Goal: Task Accomplishment & Management: Use online tool/utility

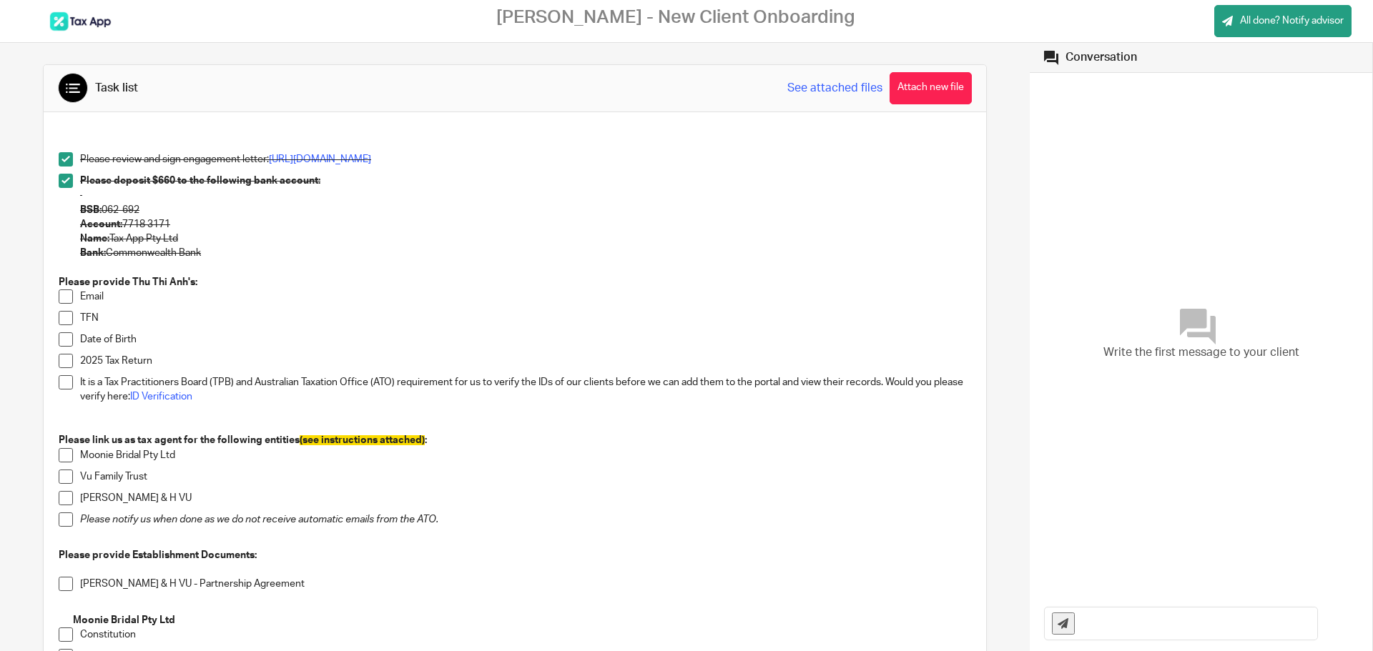
scroll to position [71, 0]
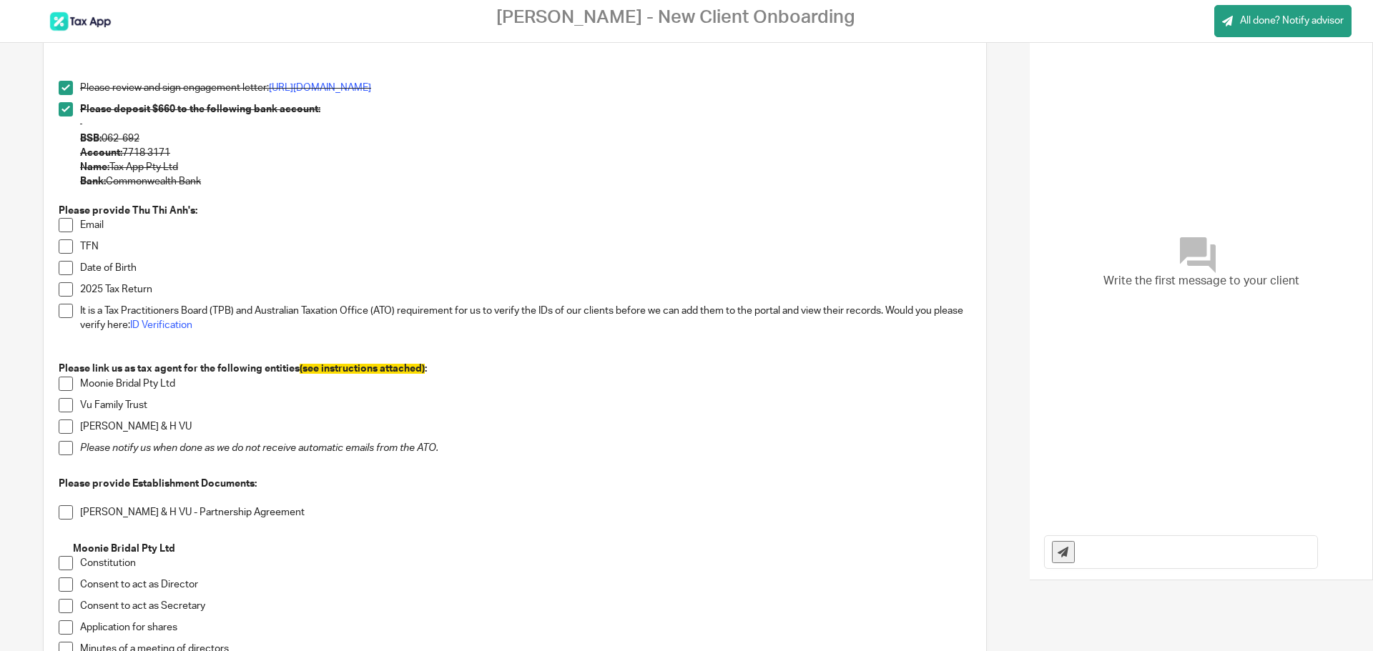
click at [65, 223] on span at bounding box center [66, 225] width 14 height 14
click at [1106, 294] on div "Write the first message to your client" at bounding box center [1201, 263] width 314 height 509
click at [1169, 548] on input "text" at bounding box center [1199, 552] width 235 height 32
click at [1123, 282] on span "Write the first message to your client" at bounding box center [1201, 281] width 196 height 16
click at [1138, 550] on input "text" at bounding box center [1199, 552] width 235 height 32
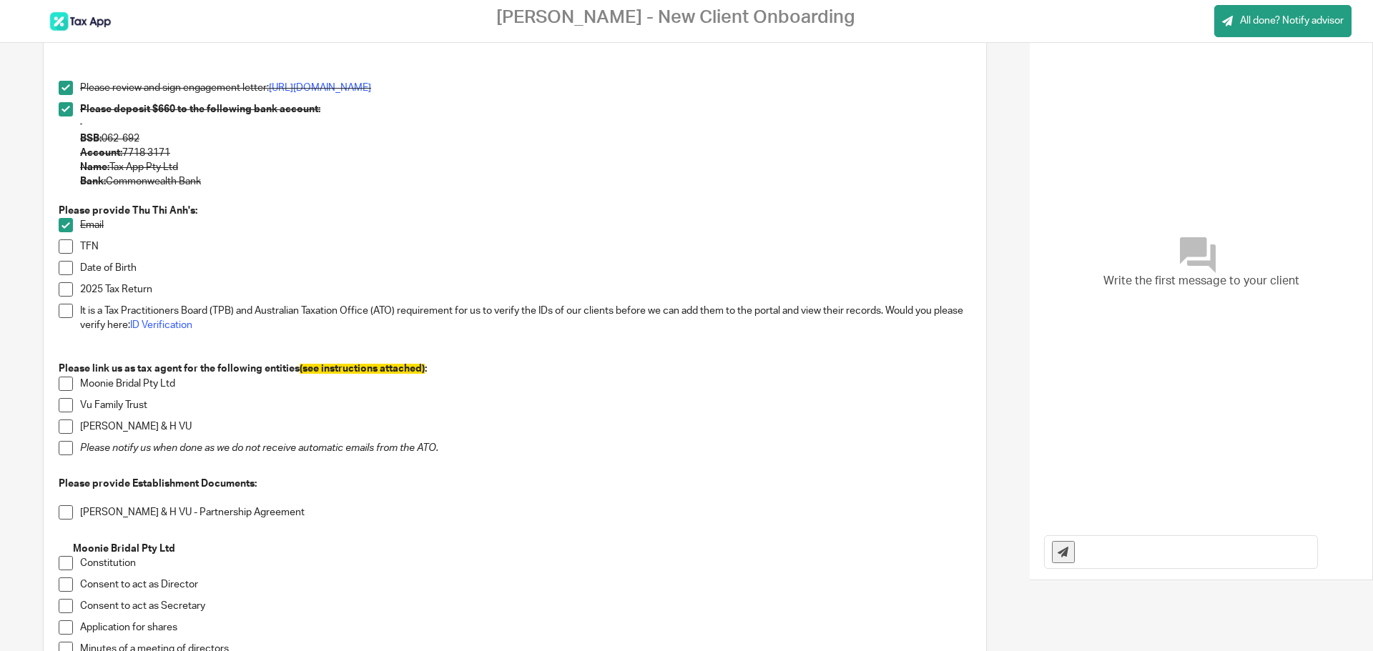
click at [1115, 556] on input "text" at bounding box center [1199, 552] width 235 height 32
click at [1249, 290] on span "Write the first message to your client" at bounding box center [1201, 281] width 196 height 16
click at [1226, 559] on input "text" at bounding box center [1199, 552] width 235 height 32
type input "test"
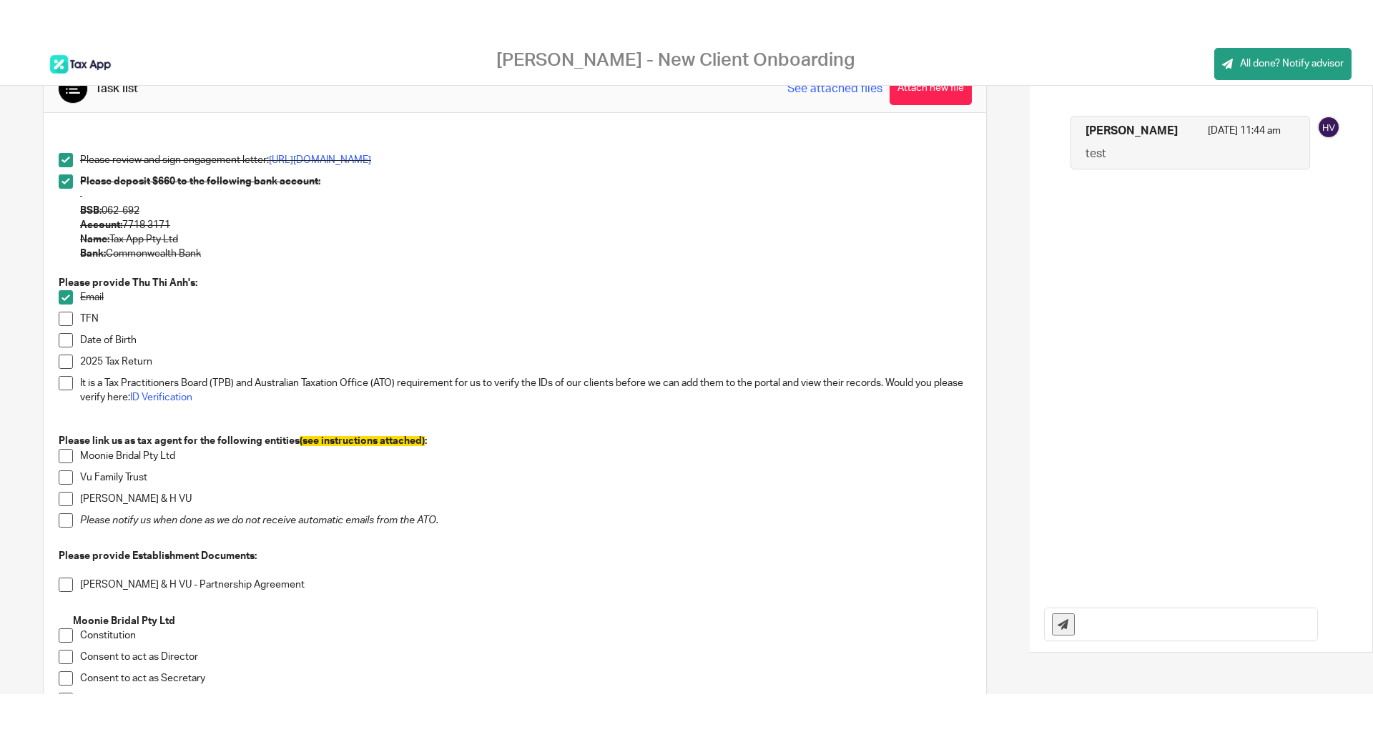
scroll to position [0, 0]
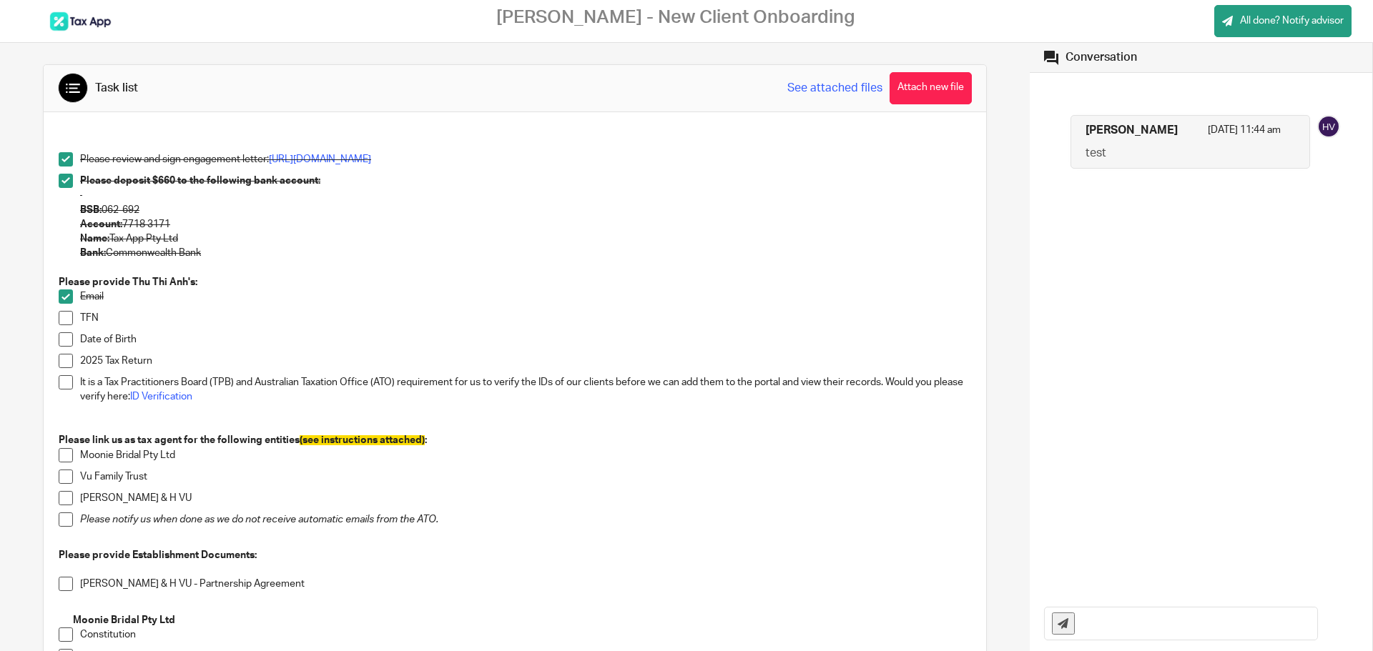
click at [1317, 126] on img at bounding box center [1328, 126] width 23 height 23
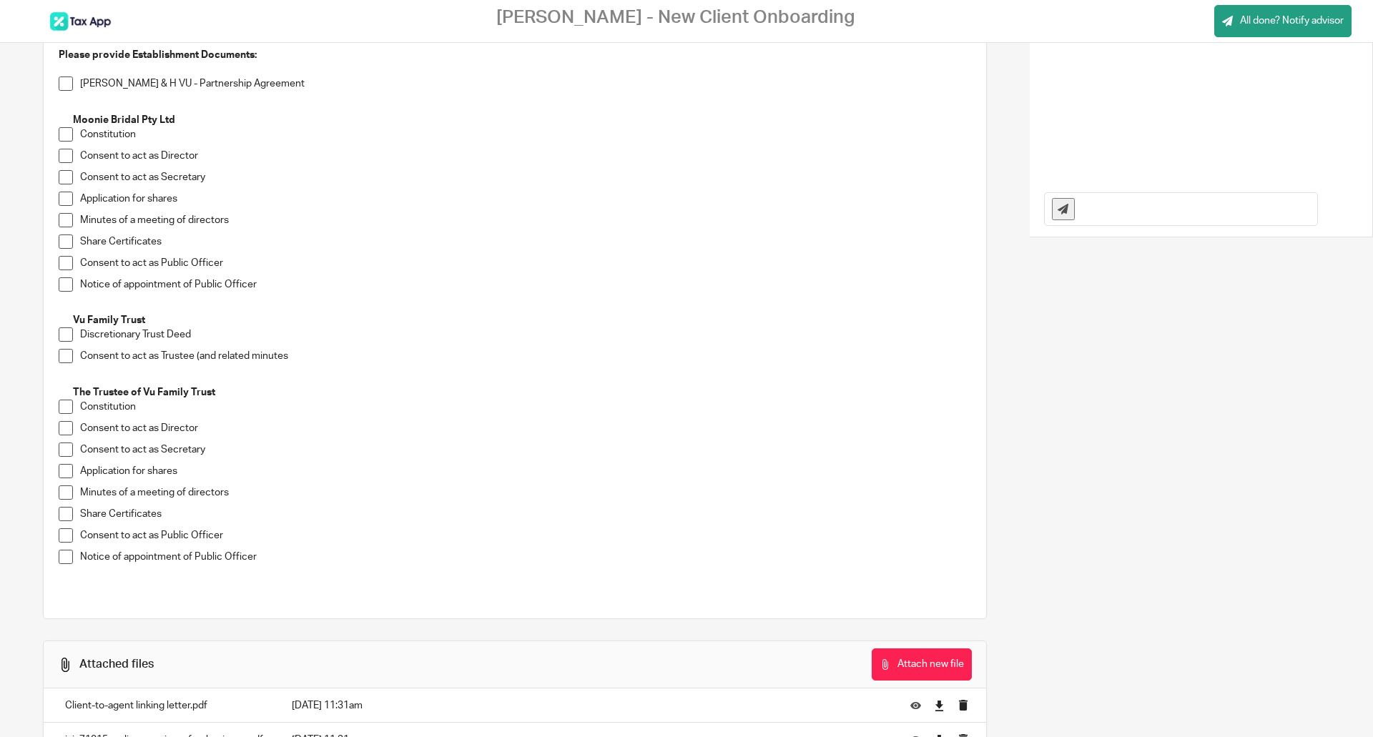
scroll to position [571, 0]
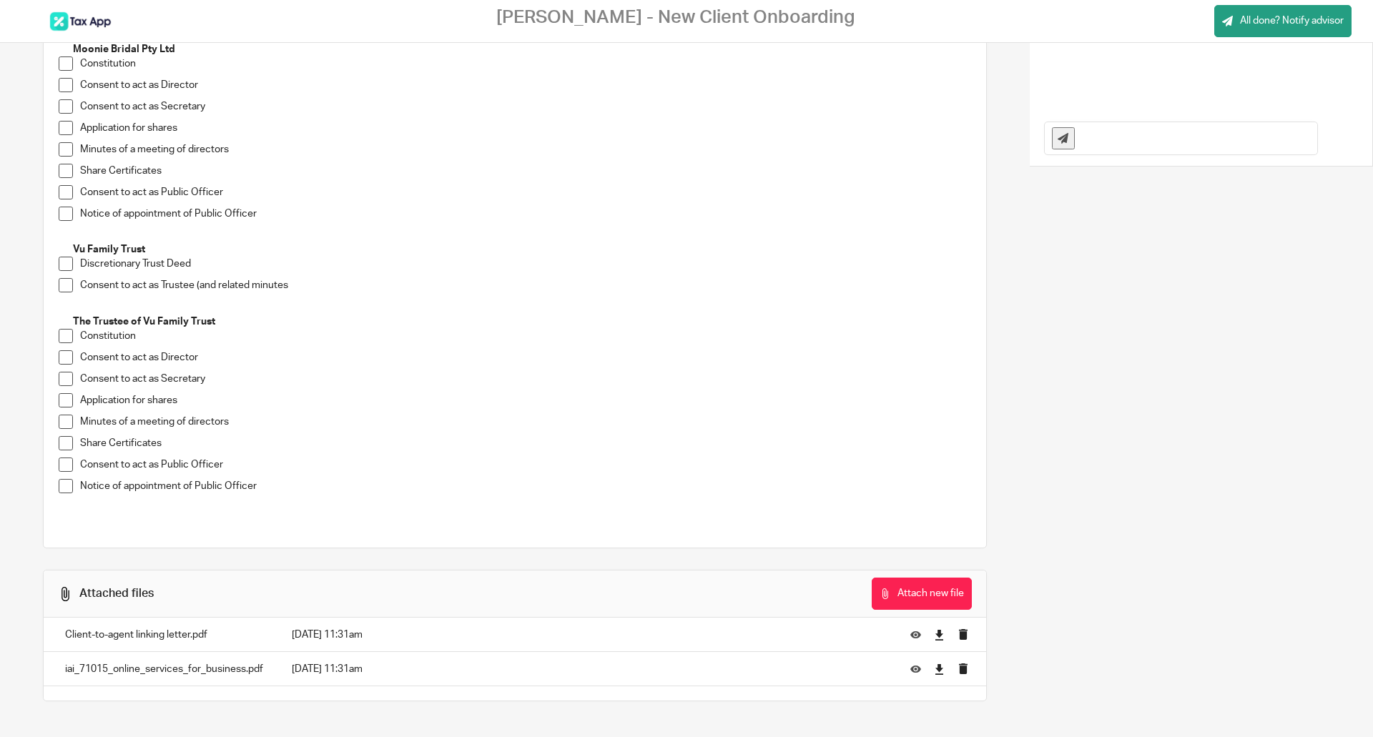
click at [146, 651] on p "iai_71015_online_services_for_business.pdf" at bounding box center [164, 669] width 198 height 14
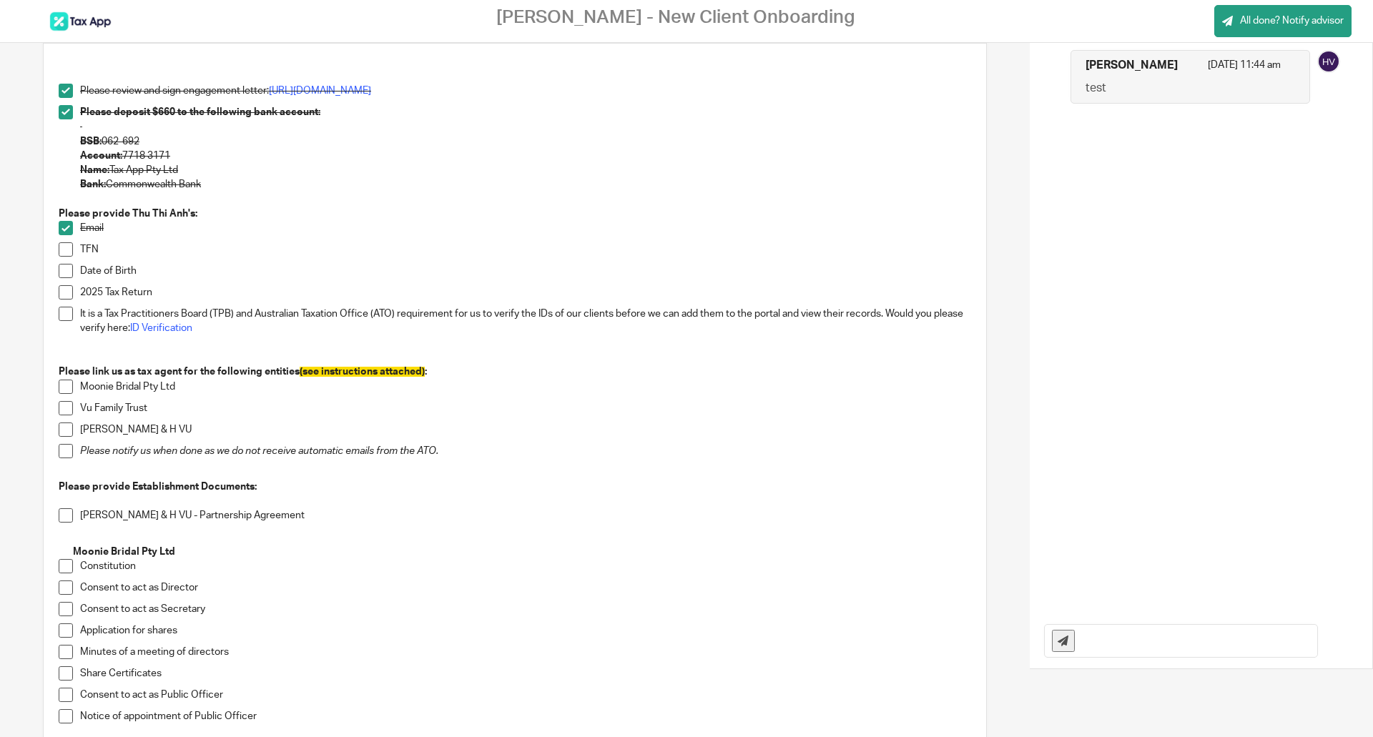
scroll to position [0, 0]
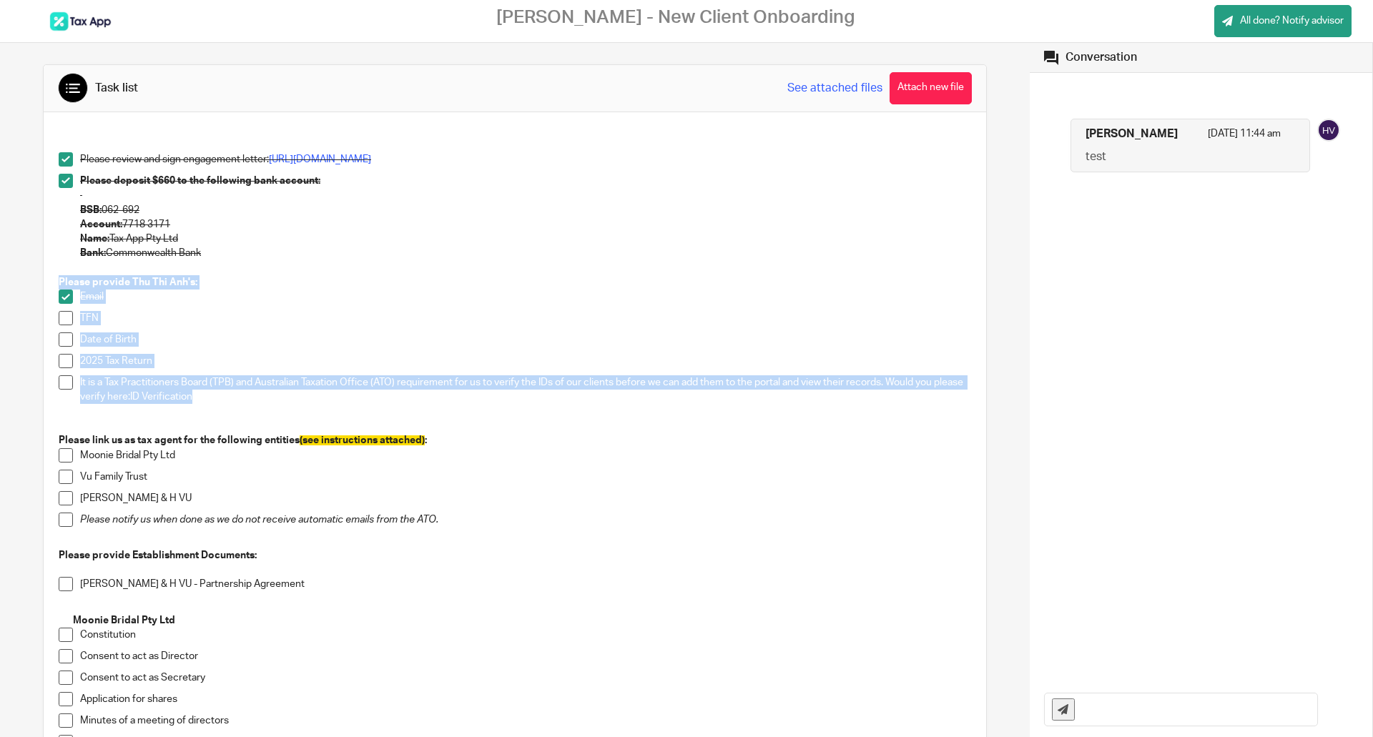
drag, startPoint x: 57, startPoint y: 281, endPoint x: 334, endPoint y: 401, distance: 301.6
click at [334, 401] on div "Please review and sign engagement letter: [URL][DOMAIN_NAME] Please deposit $66…" at bounding box center [514, 614] width 927 height 966
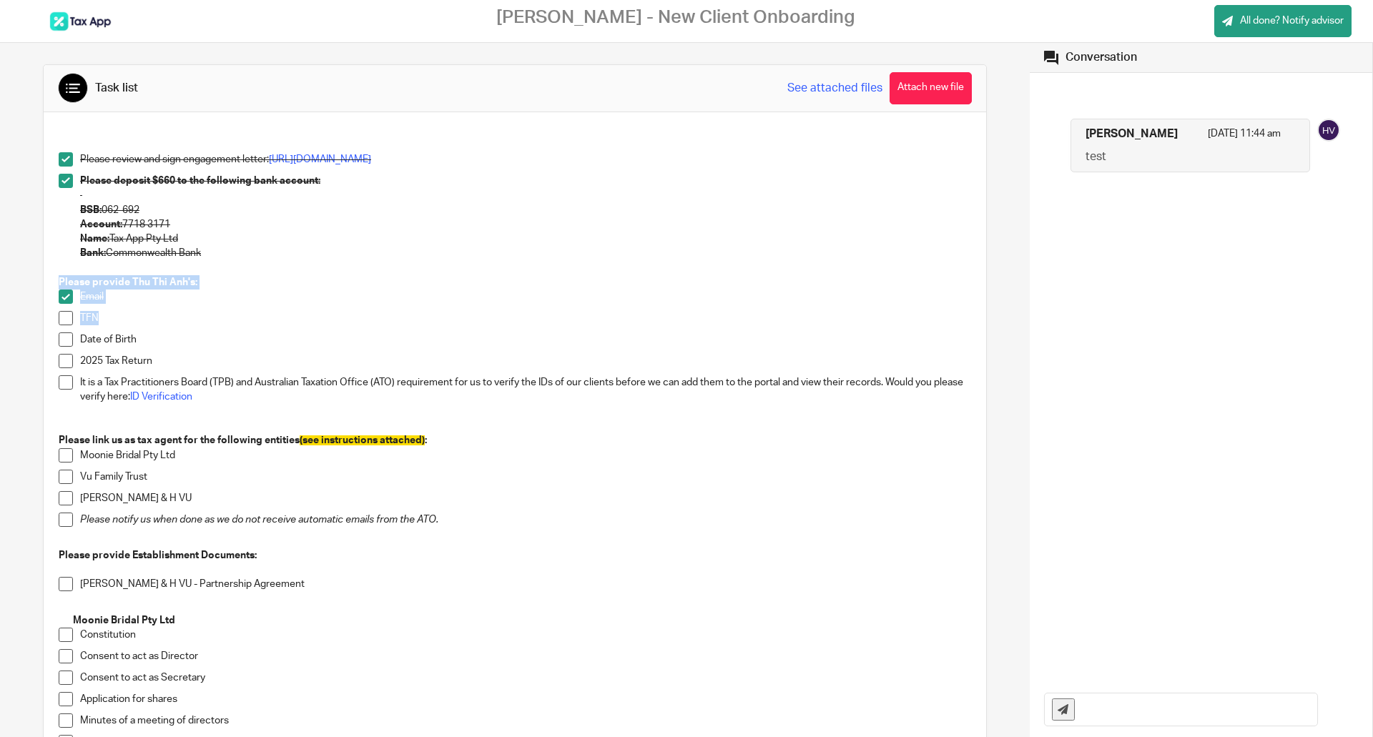
copy div "Please provide Thu Thi Anh's: Email TFN"
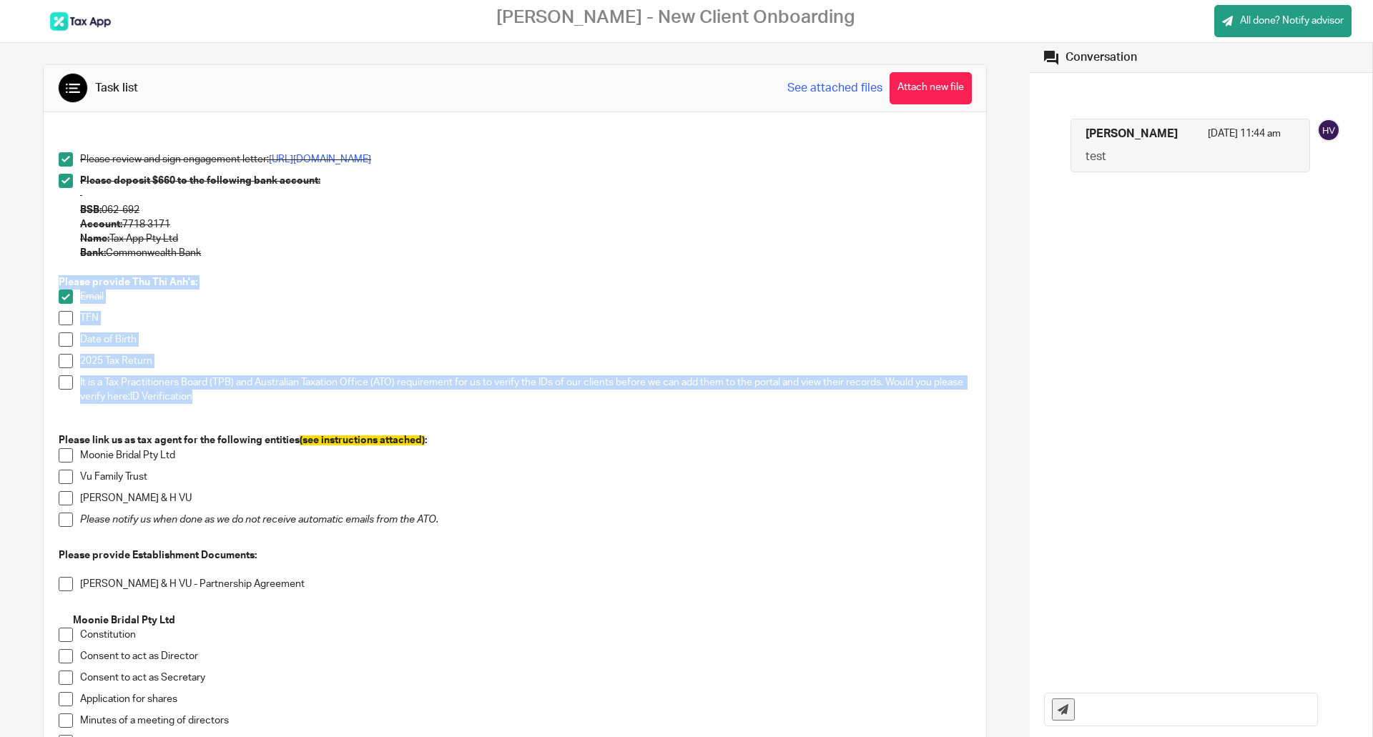
drag, startPoint x: 245, startPoint y: 400, endPoint x: 57, endPoint y: 285, distance: 220.9
click at [57, 285] on div "Please review and sign engagement letter: [URL][DOMAIN_NAME] Please deposit $66…" at bounding box center [514, 614] width 927 height 966
copy div "Please provide Thu Thi Anh's: Email TFN Date of Birth [DEMOGRAPHIC_DATA] Tax Re…"
click at [330, 408] on p at bounding box center [515, 419] width 912 height 29
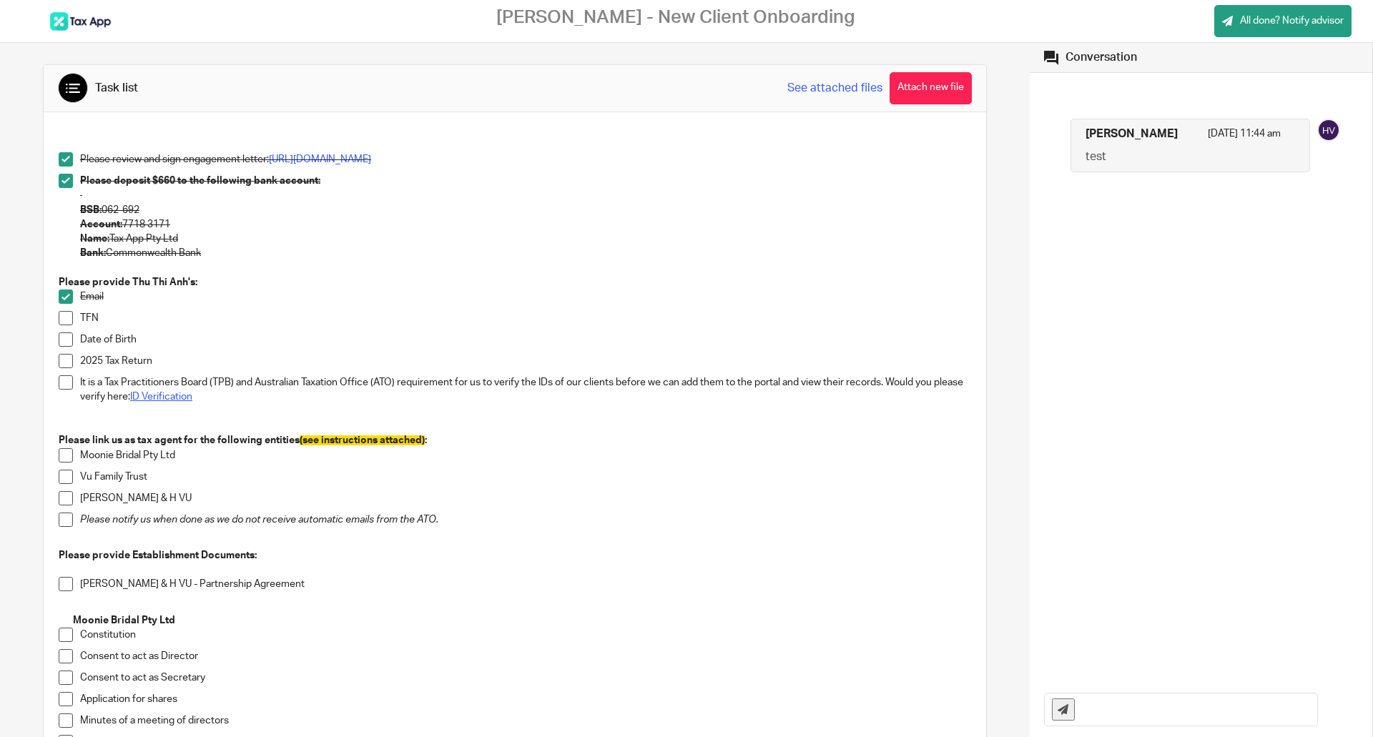
click at [179, 398] on link "ID Verification" at bounding box center [161, 397] width 62 height 10
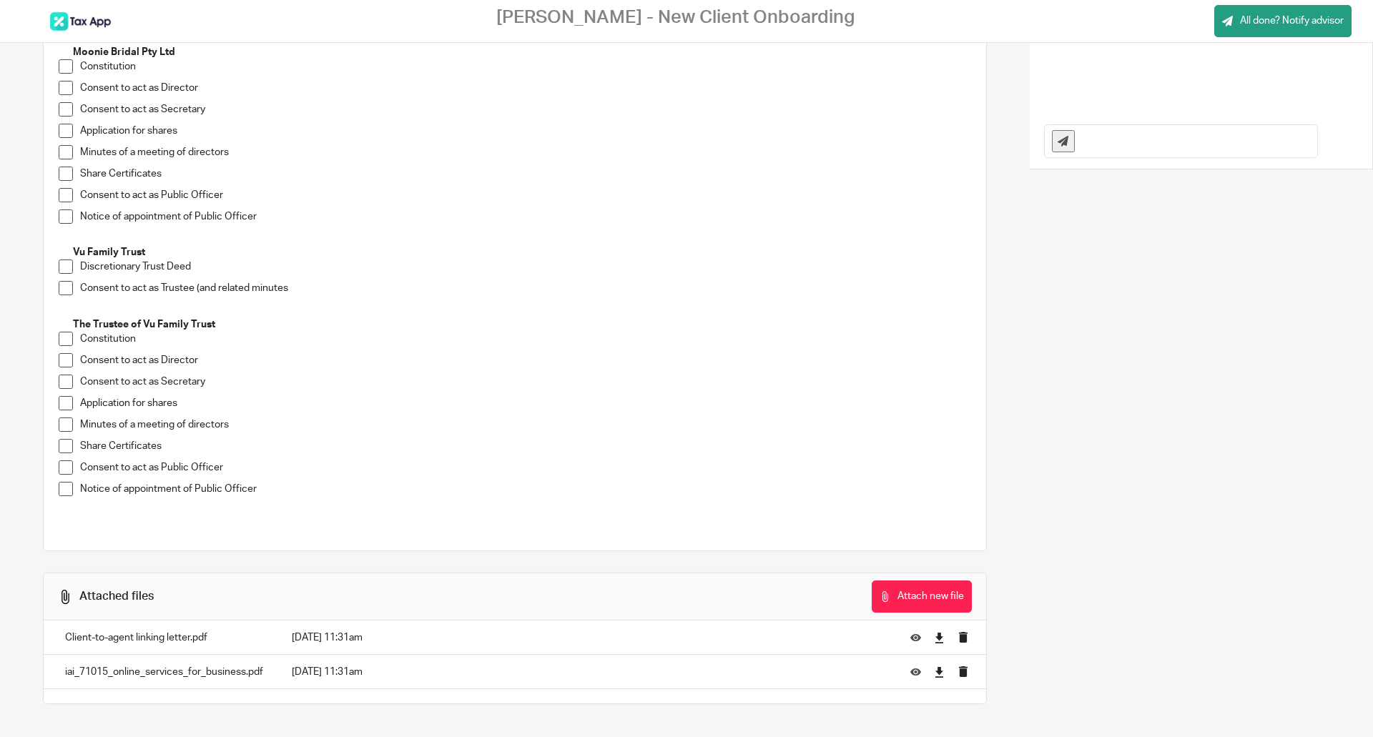
scroll to position [571, 0]
click at [934, 638] on icon at bounding box center [939, 635] width 11 height 11
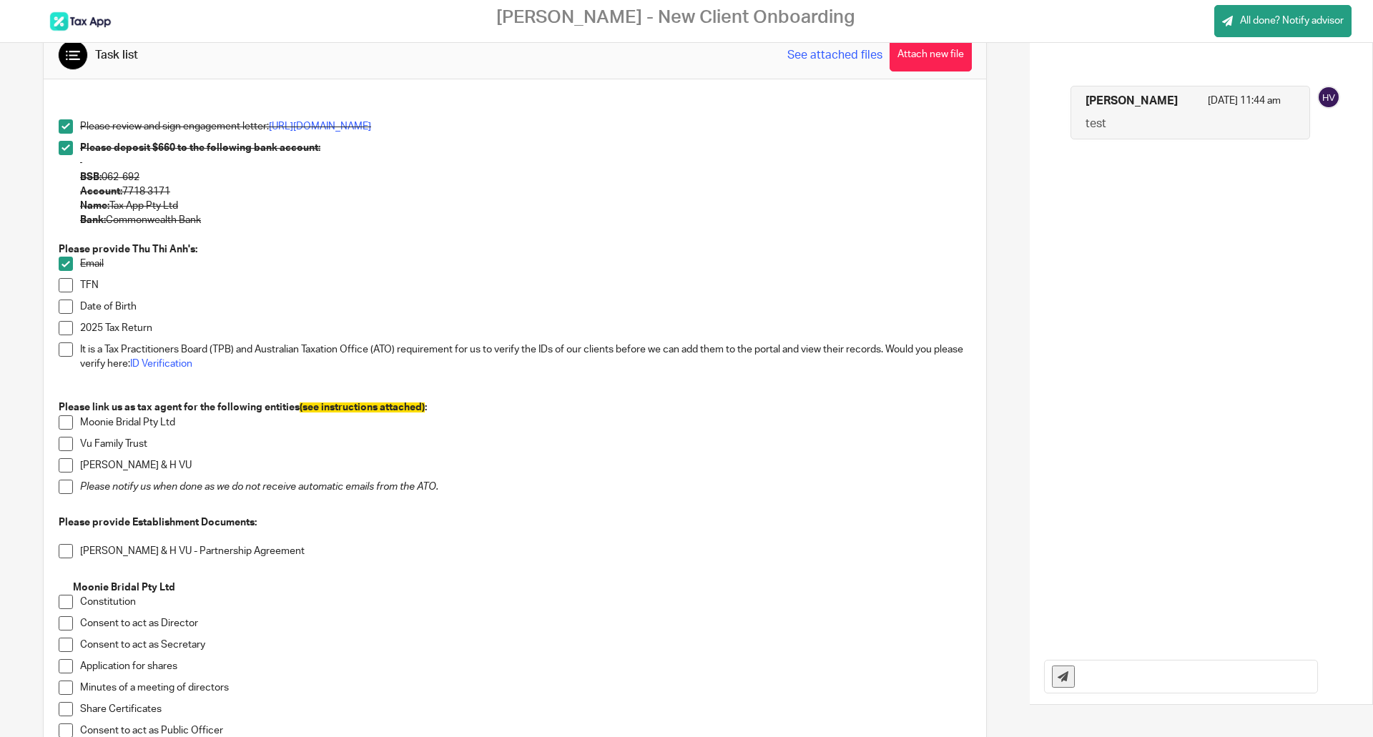
scroll to position [0, 0]
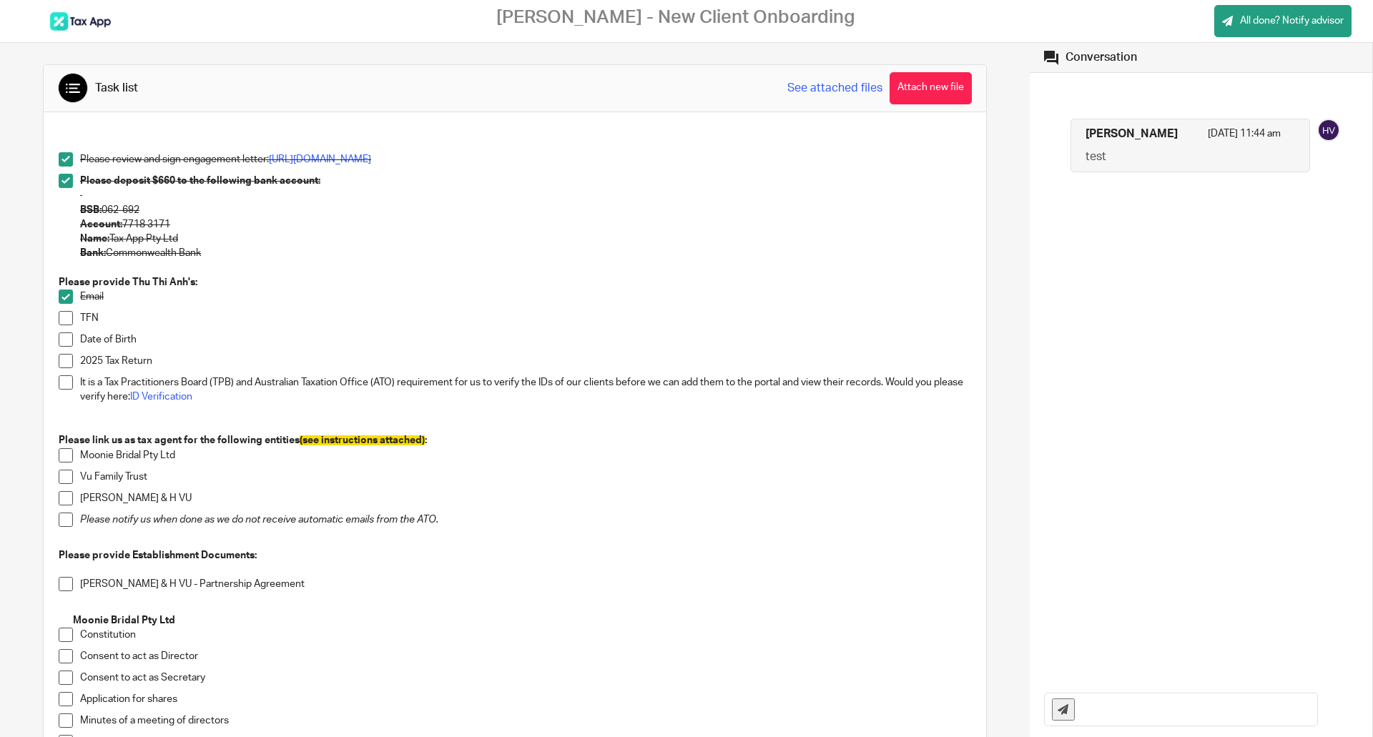
click at [61, 297] on span at bounding box center [66, 297] width 14 height 14
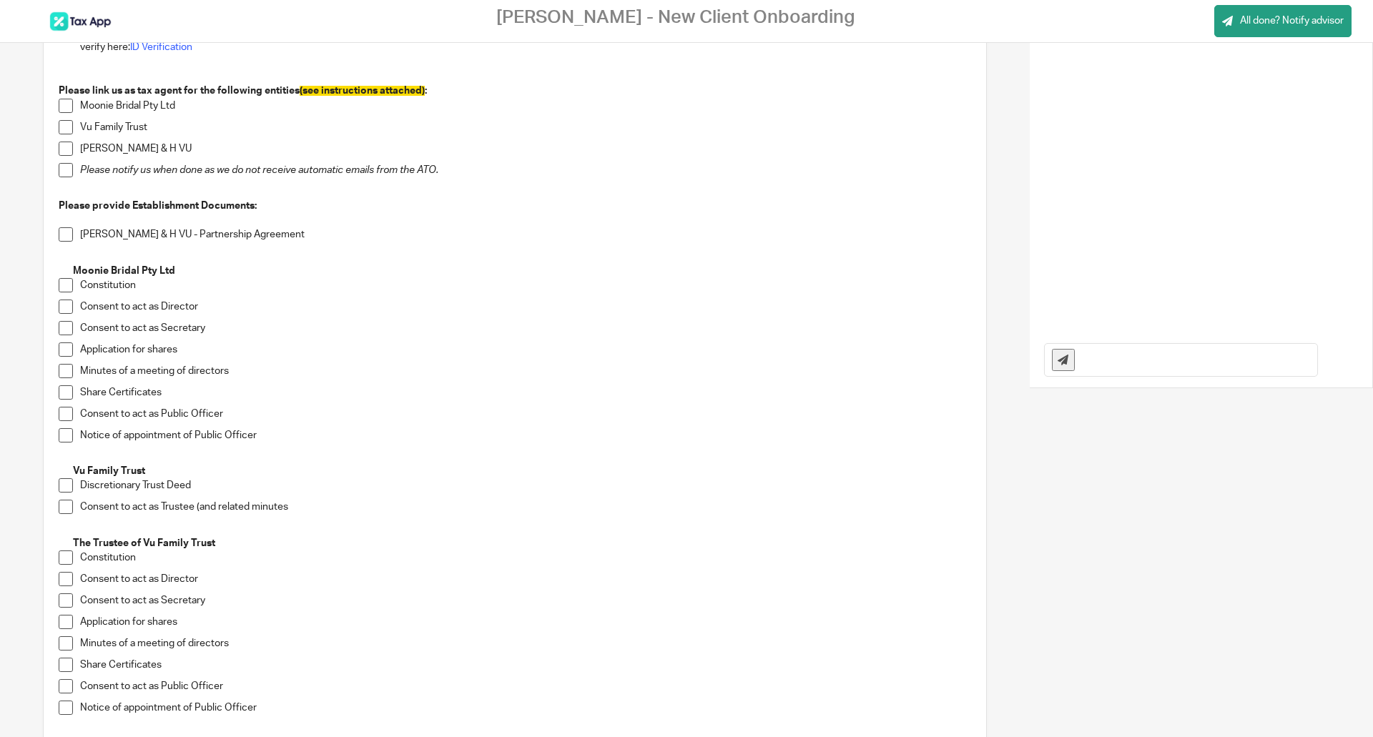
scroll to position [571, 0]
